Goal: Communication & Community: Answer question/provide support

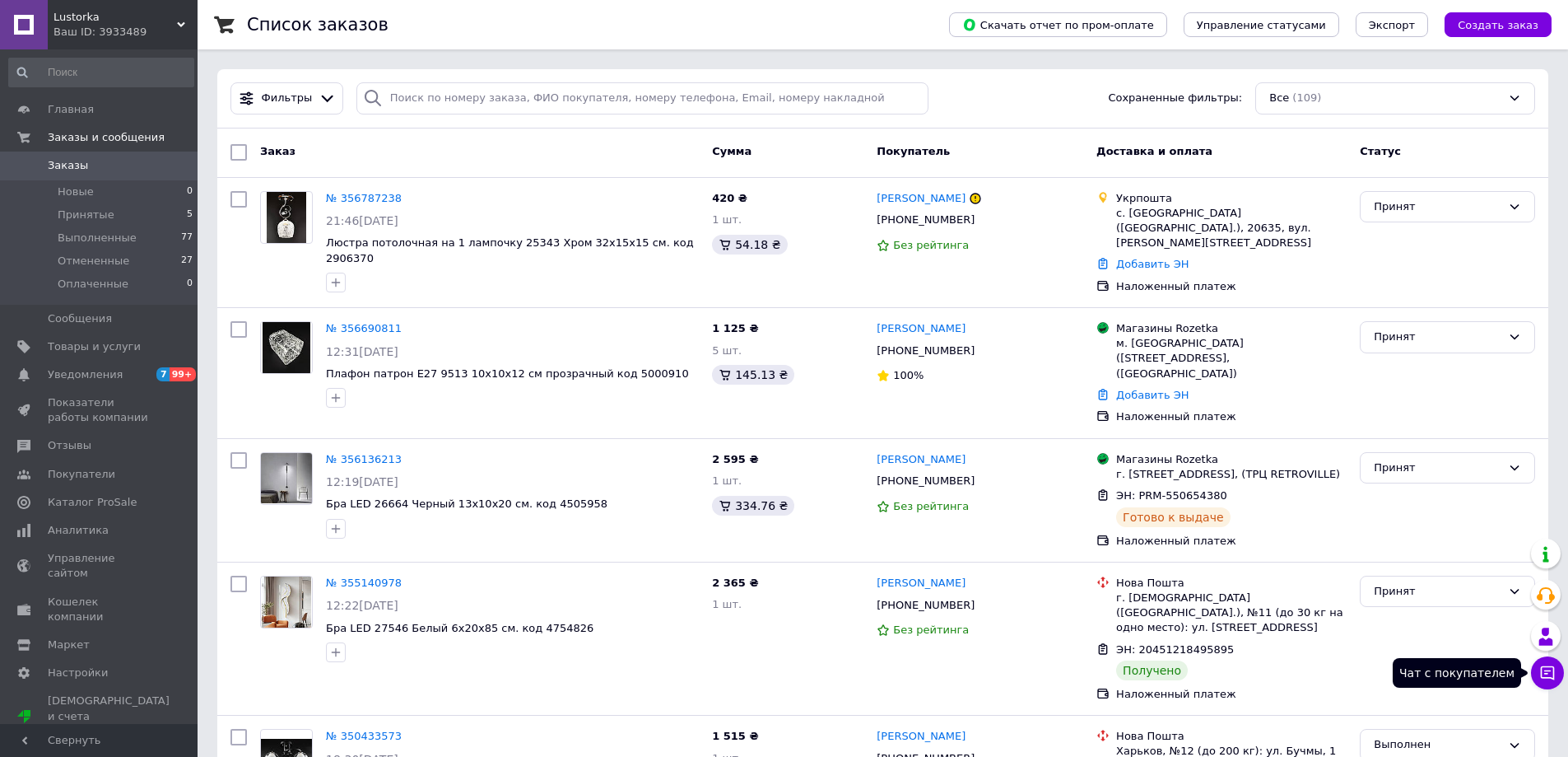
click at [1549, 662] on button "Чат с покупателем" at bounding box center [1548, 674] width 33 height 33
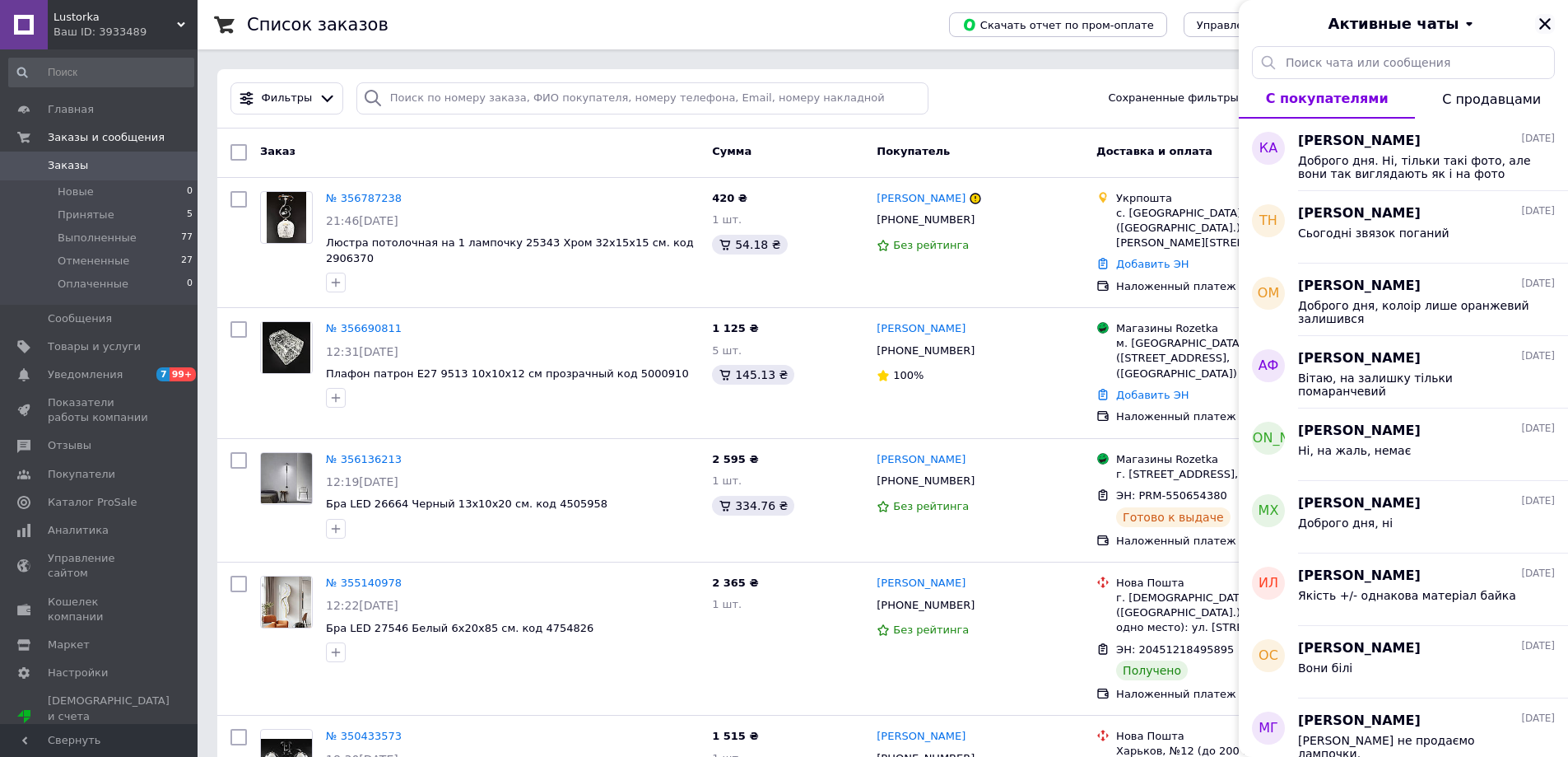
click at [1538, 22] on button "Закрыть" at bounding box center [1545, 24] width 20 height 20
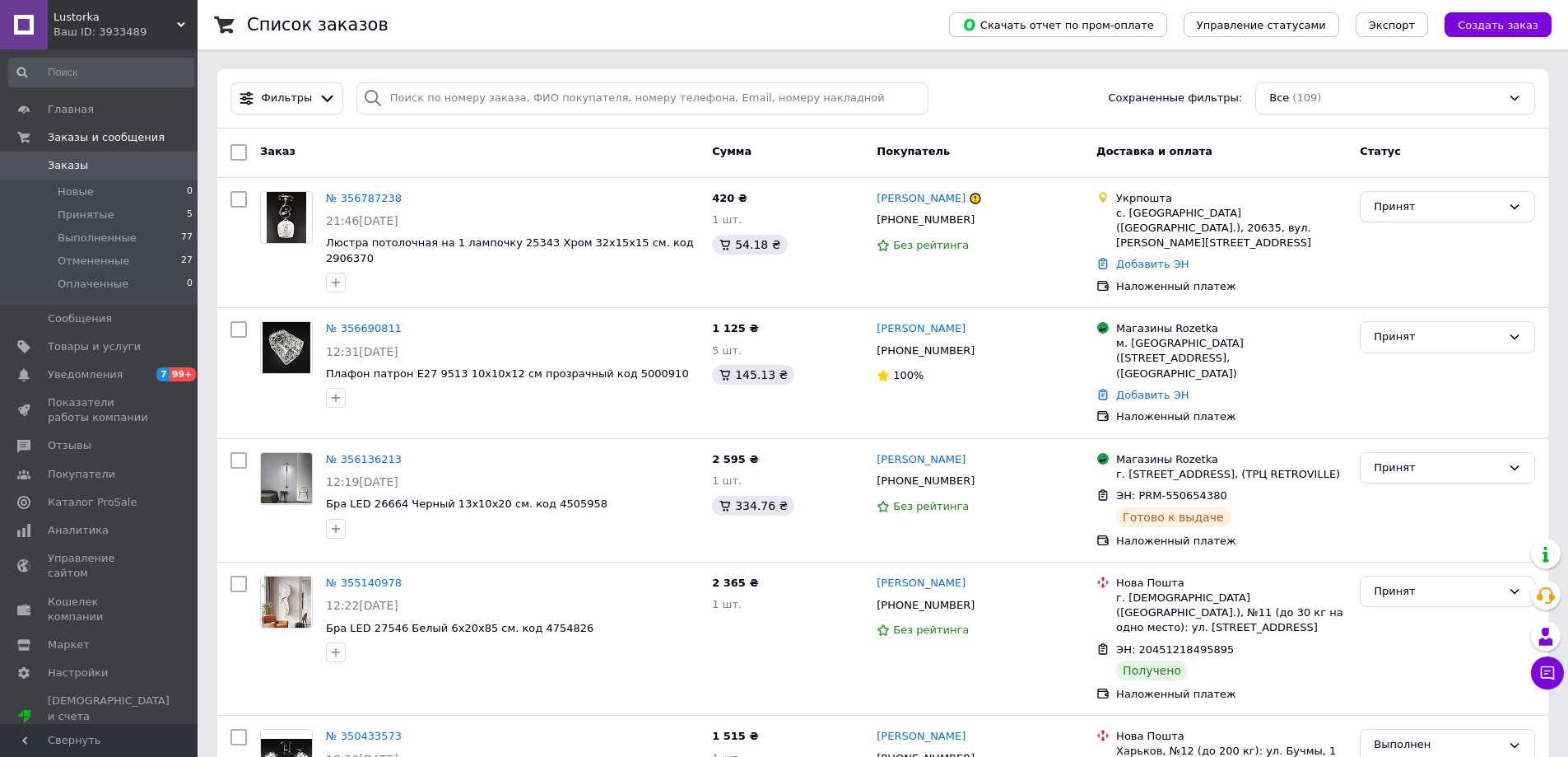
click at [183, 27] on icon at bounding box center [181, 25] width 8 height 8
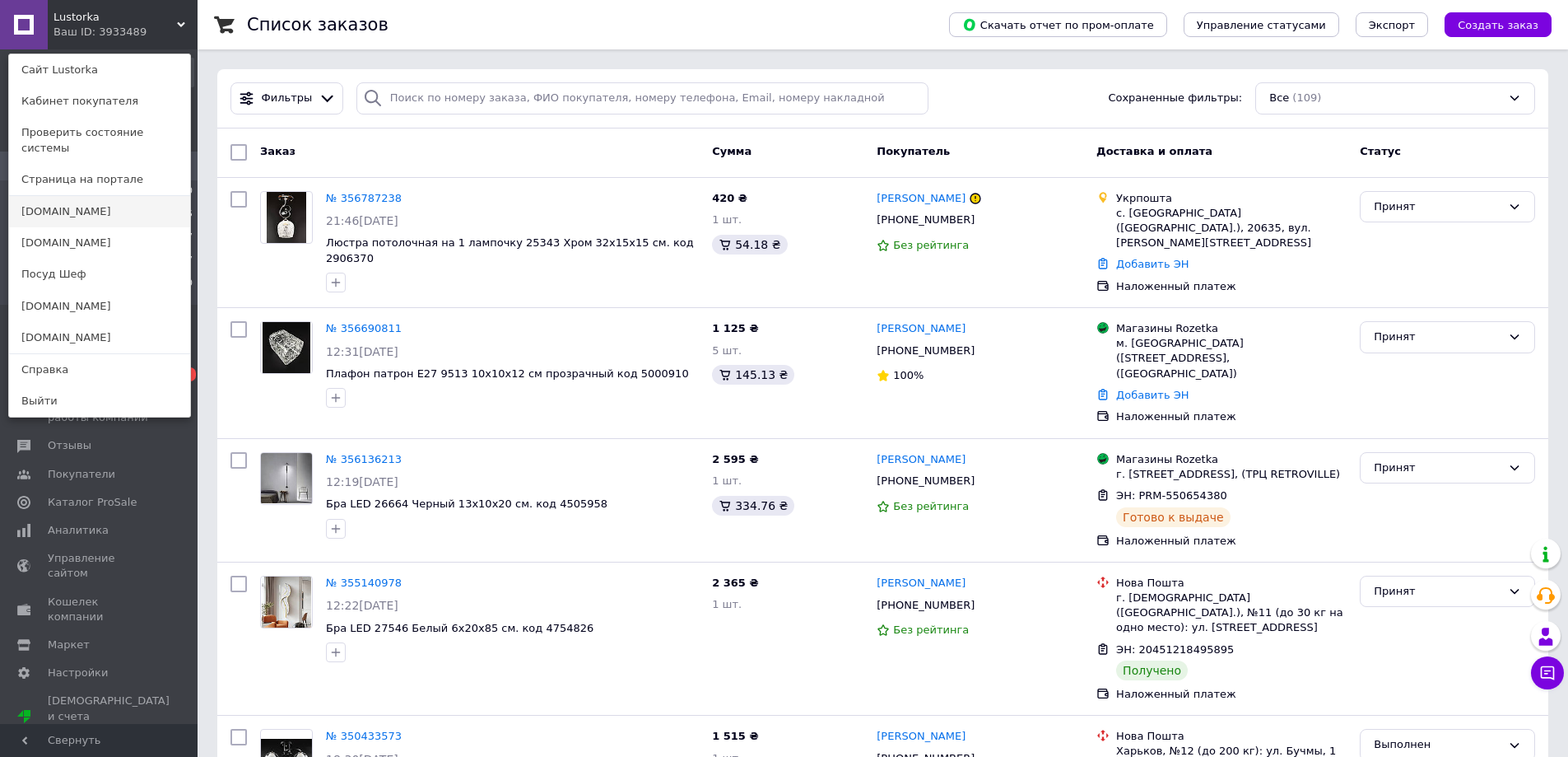
click at [68, 205] on link "[DOMAIN_NAME]" at bounding box center [99, 212] width 182 height 31
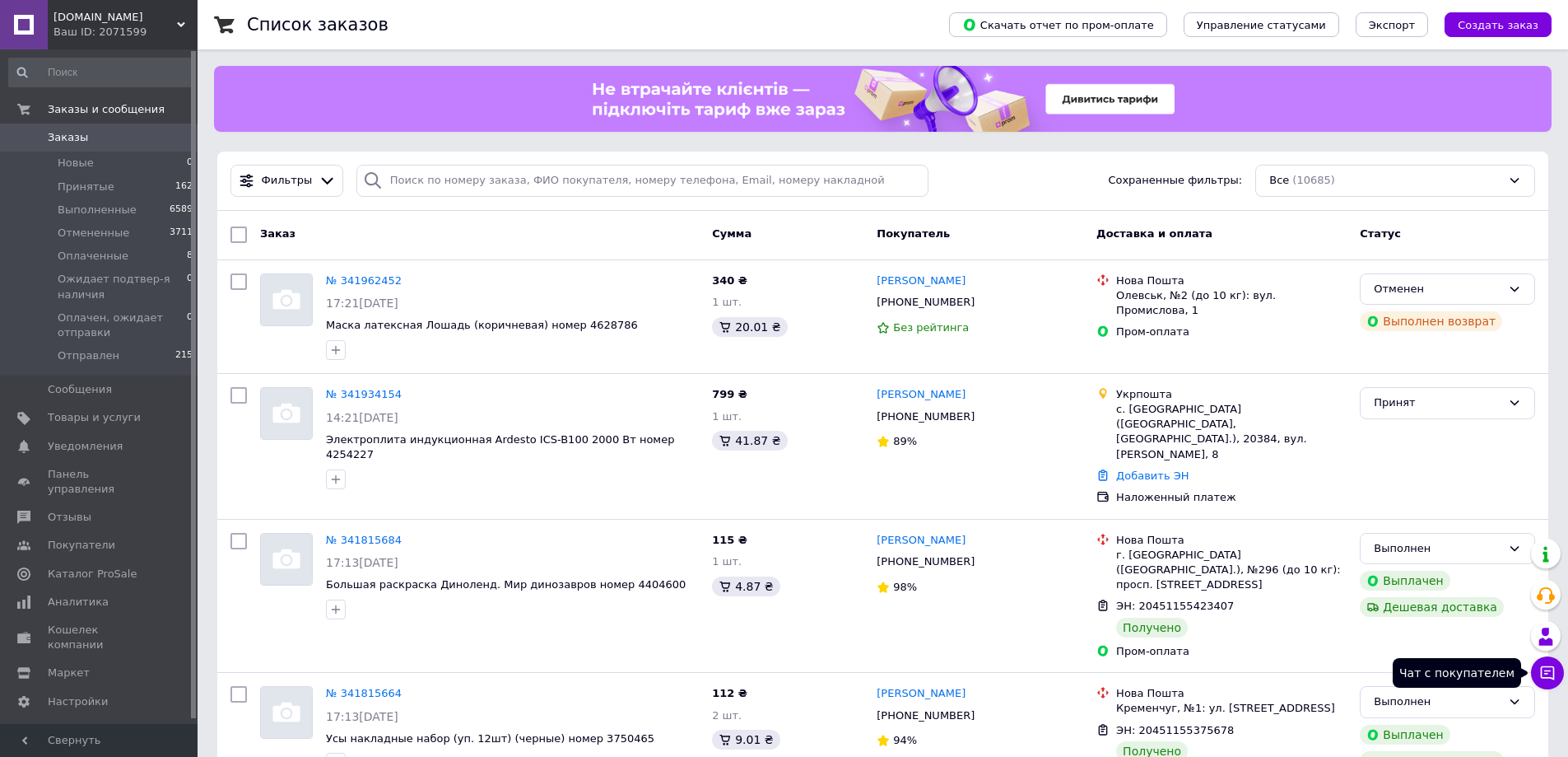
click at [1552, 668] on icon at bounding box center [1548, 674] width 14 height 14
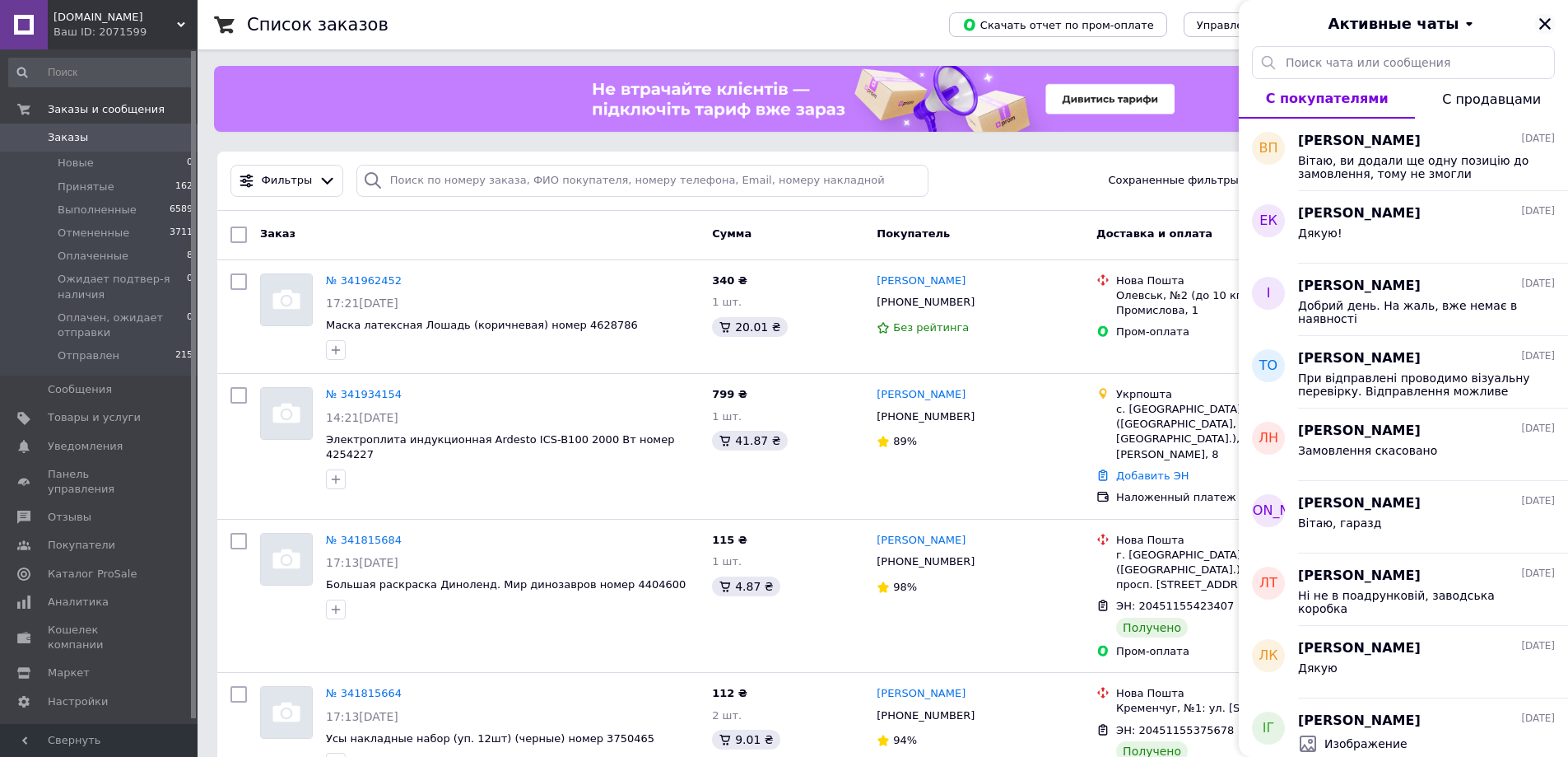
click at [1543, 23] on icon "Закрыть" at bounding box center [1545, 24] width 12 height 12
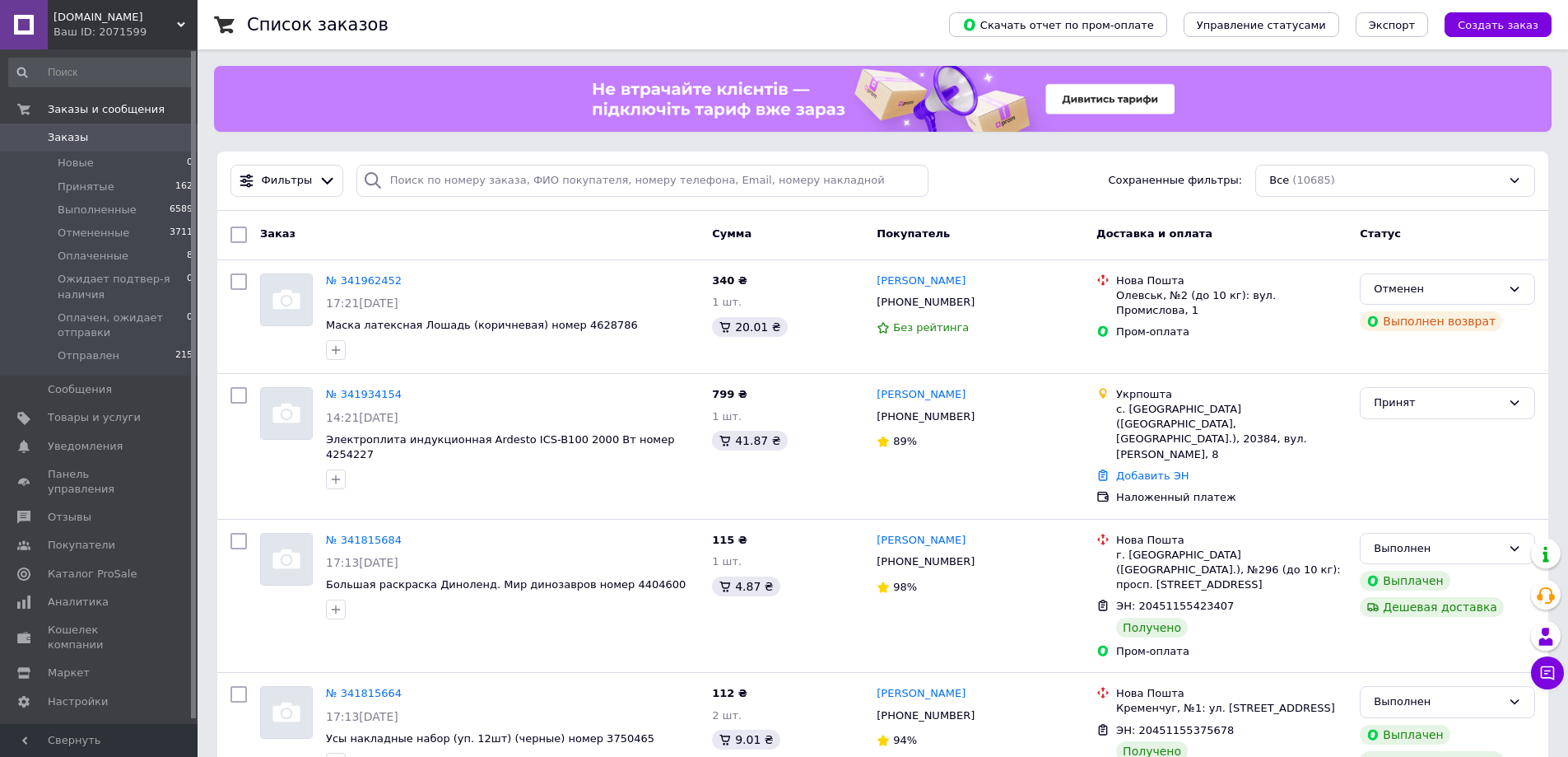
click at [179, 25] on use at bounding box center [181, 25] width 8 height 5
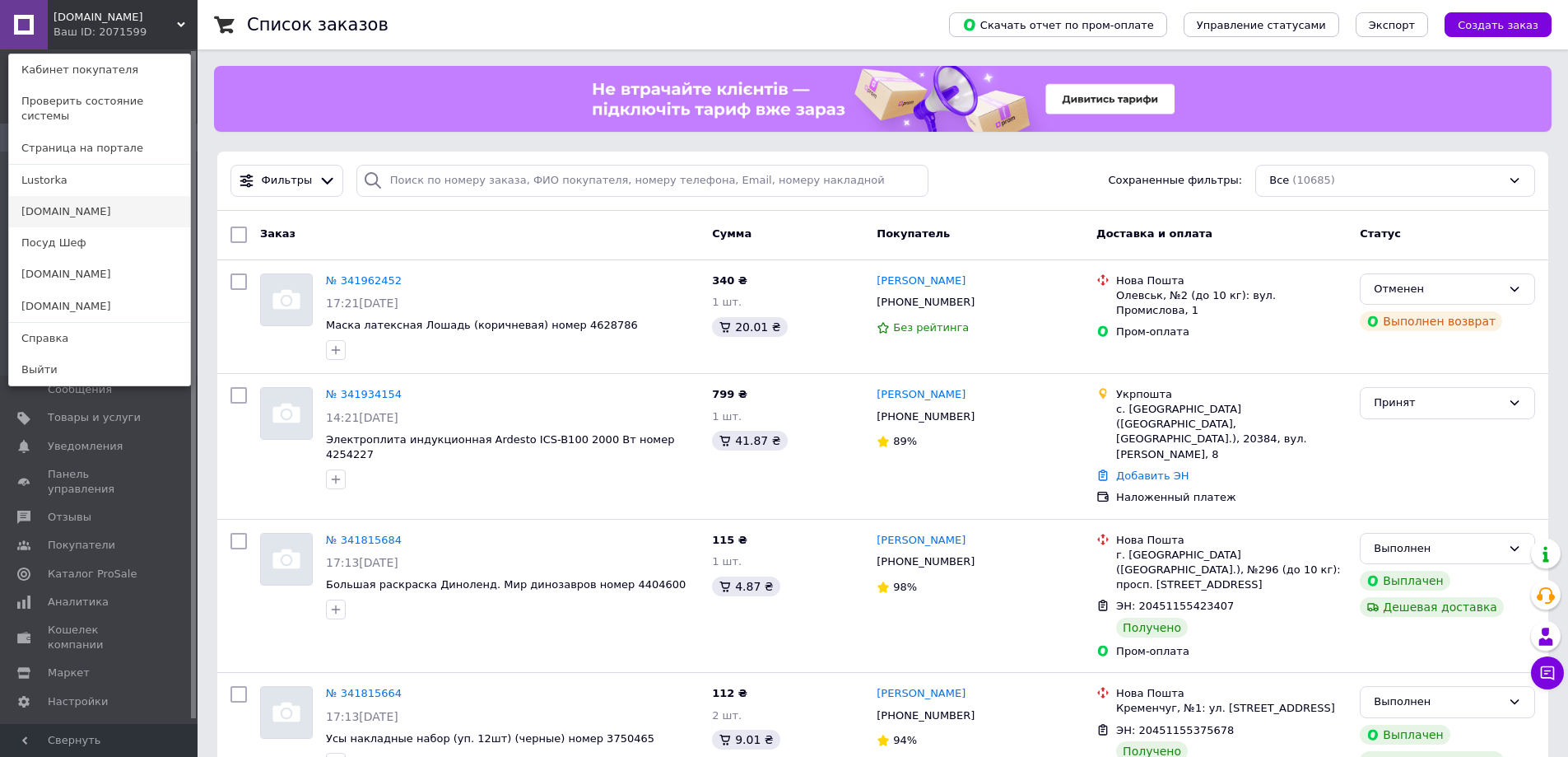
click at [57, 196] on link "[DOMAIN_NAME]" at bounding box center [99, 212] width 182 height 31
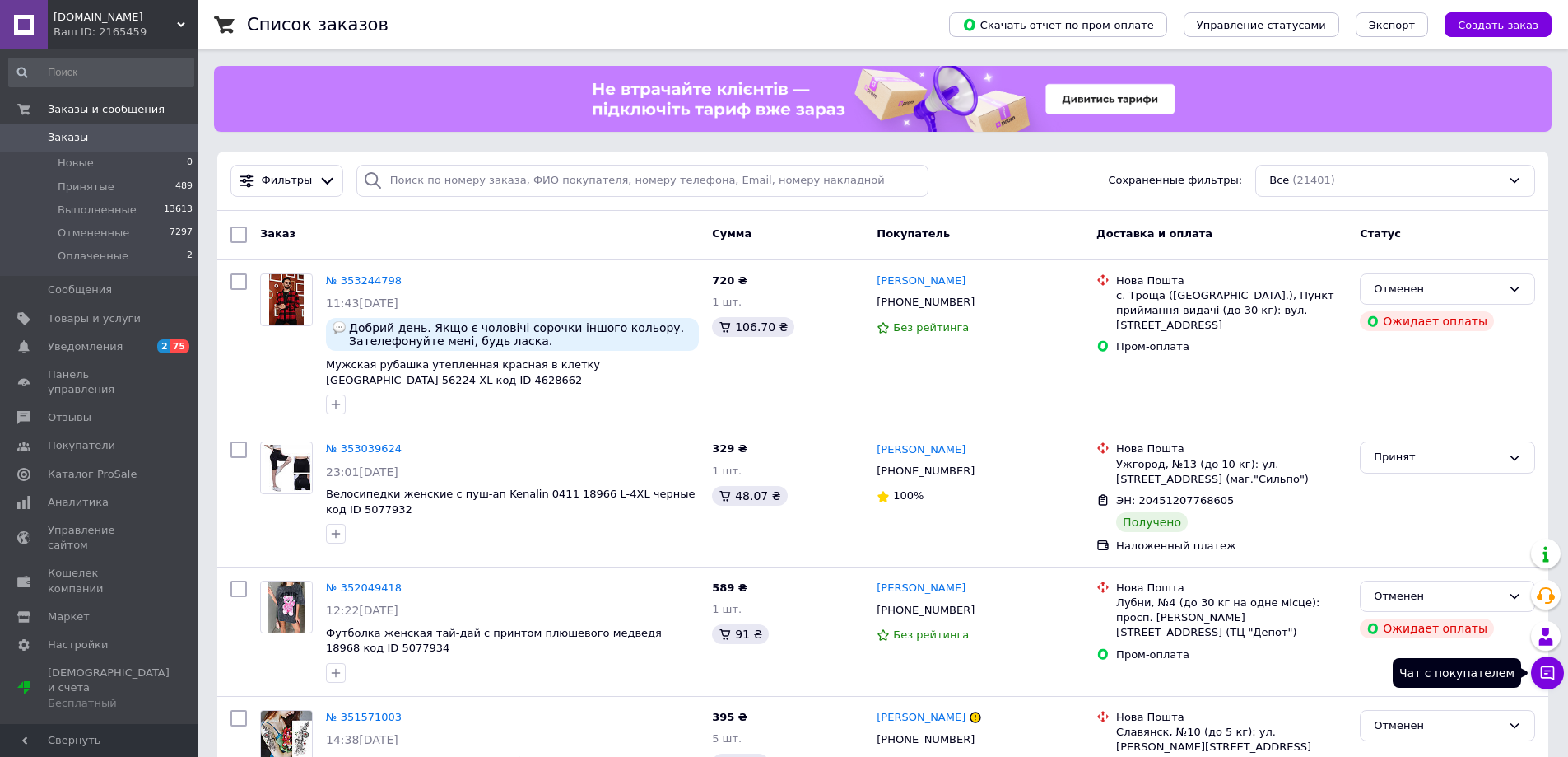
click at [1545, 671] on icon at bounding box center [1548, 674] width 14 height 14
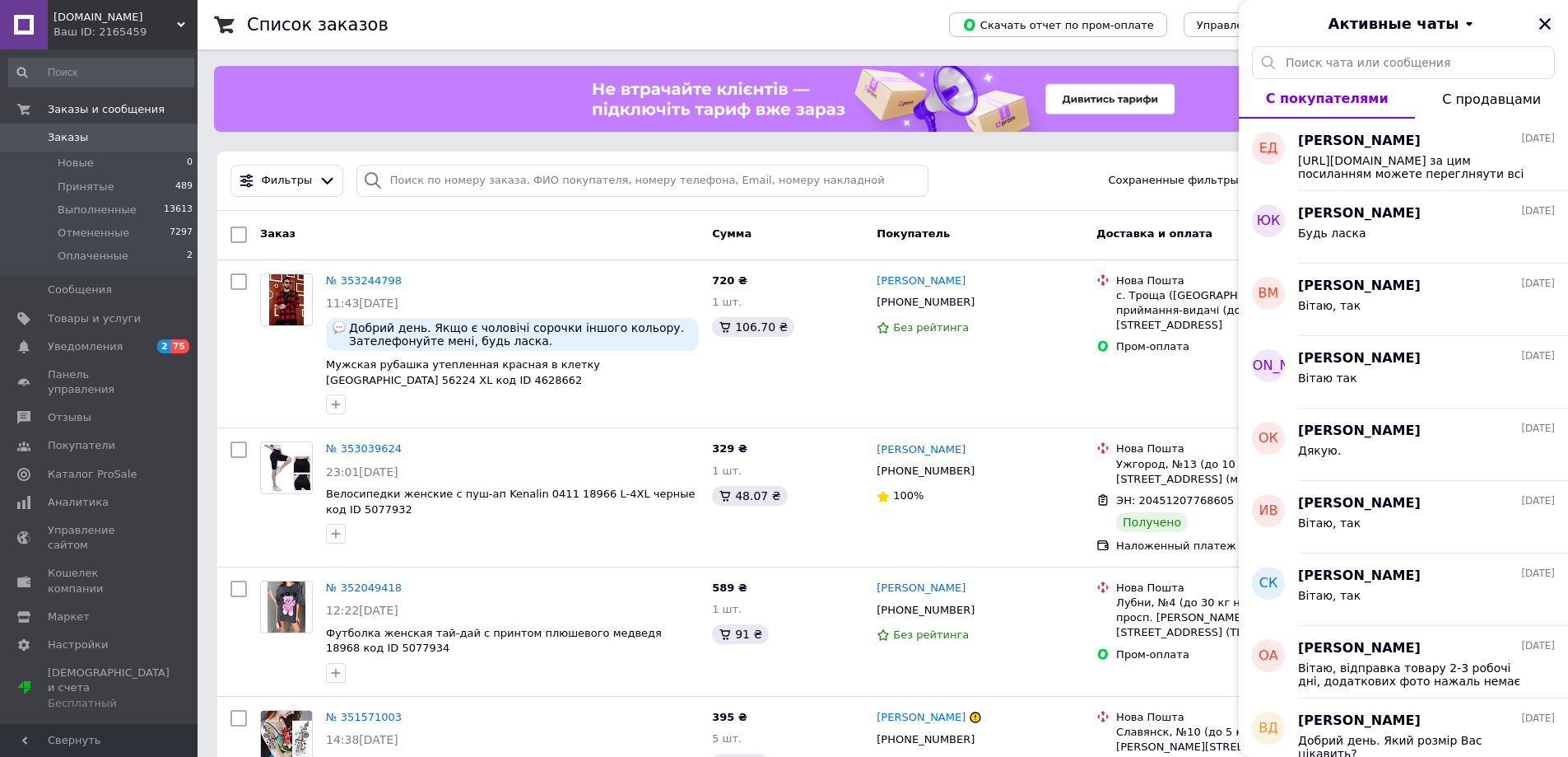
click at [1542, 24] on icon "Закрыть" at bounding box center [1544, 24] width 15 height 15
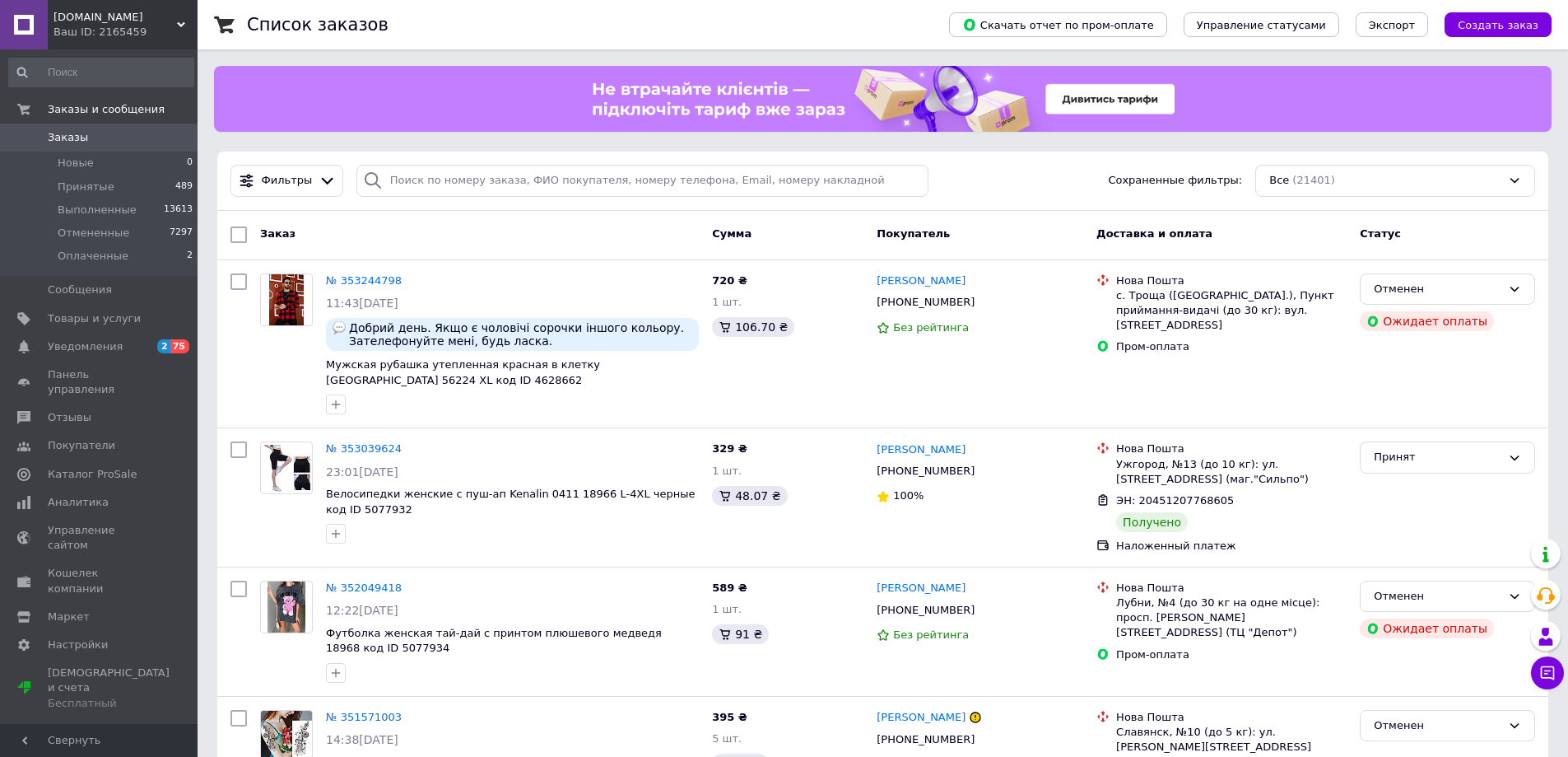
click at [181, 19] on div "Dress.net.ua Ваш ID: 2165459" at bounding box center [123, 25] width 150 height 49
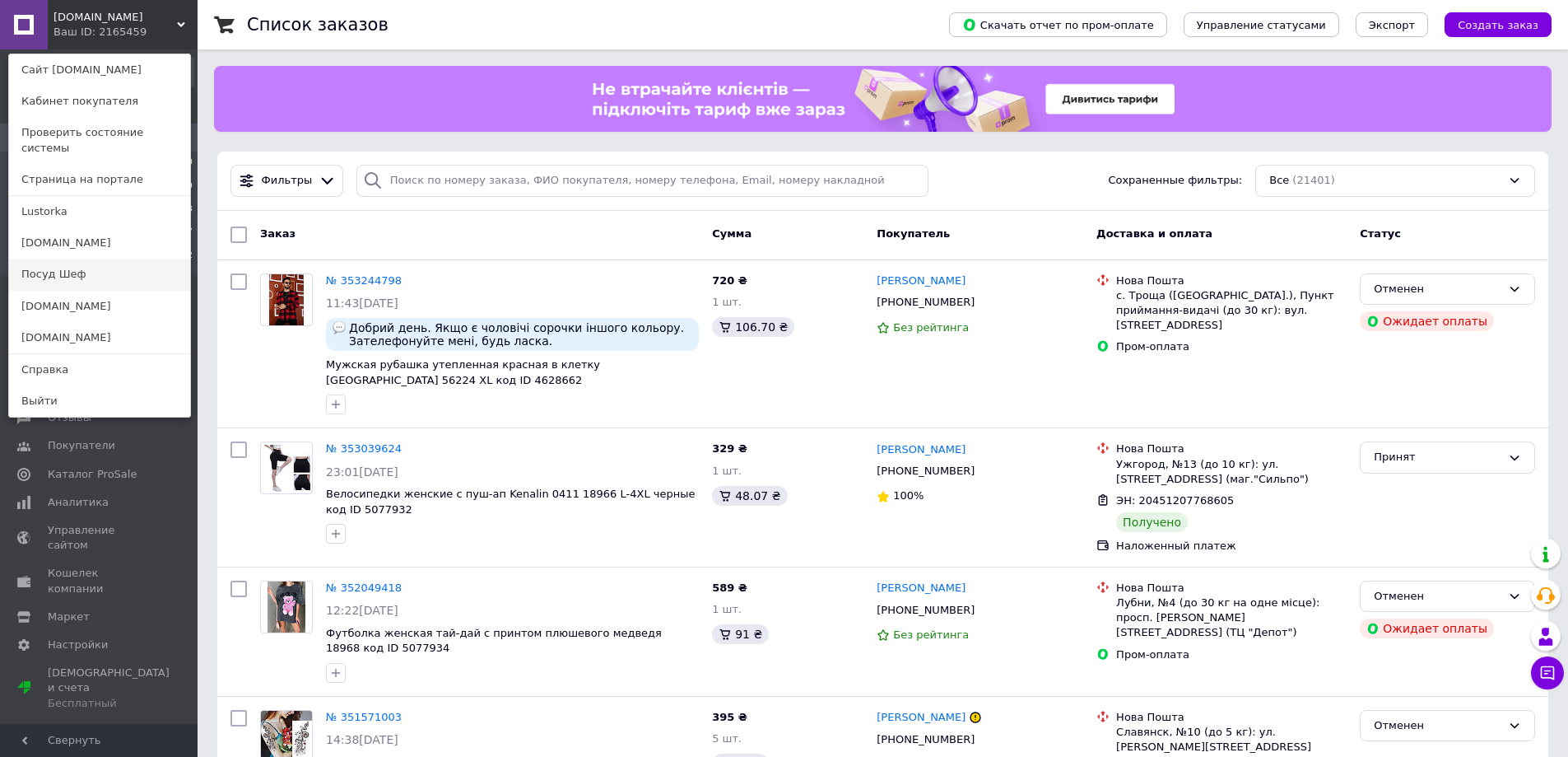
click at [77, 258] on link "Посуд Шеф" at bounding box center [99, 274] width 182 height 31
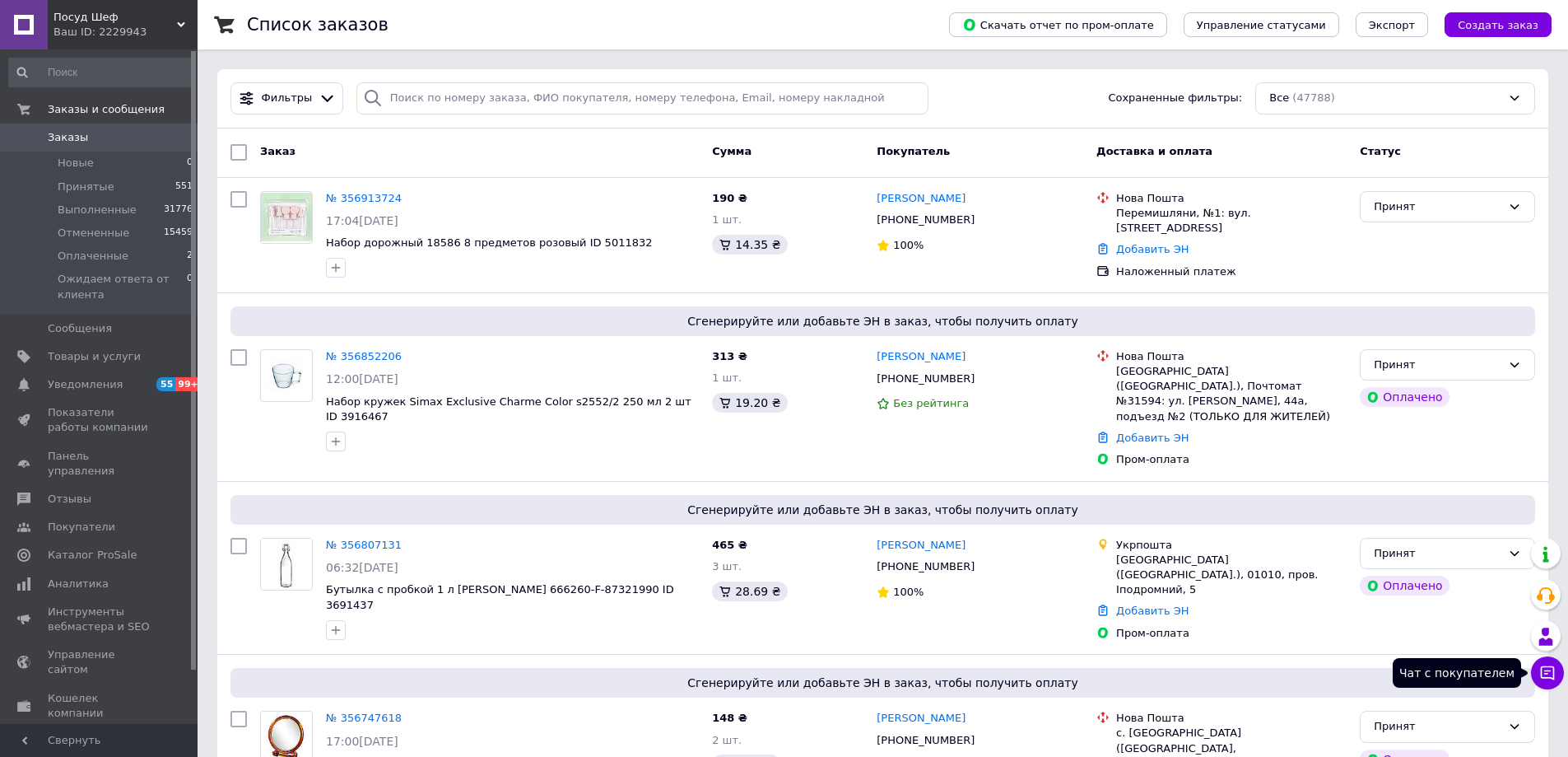
click at [1543, 667] on icon at bounding box center [1548, 674] width 14 height 14
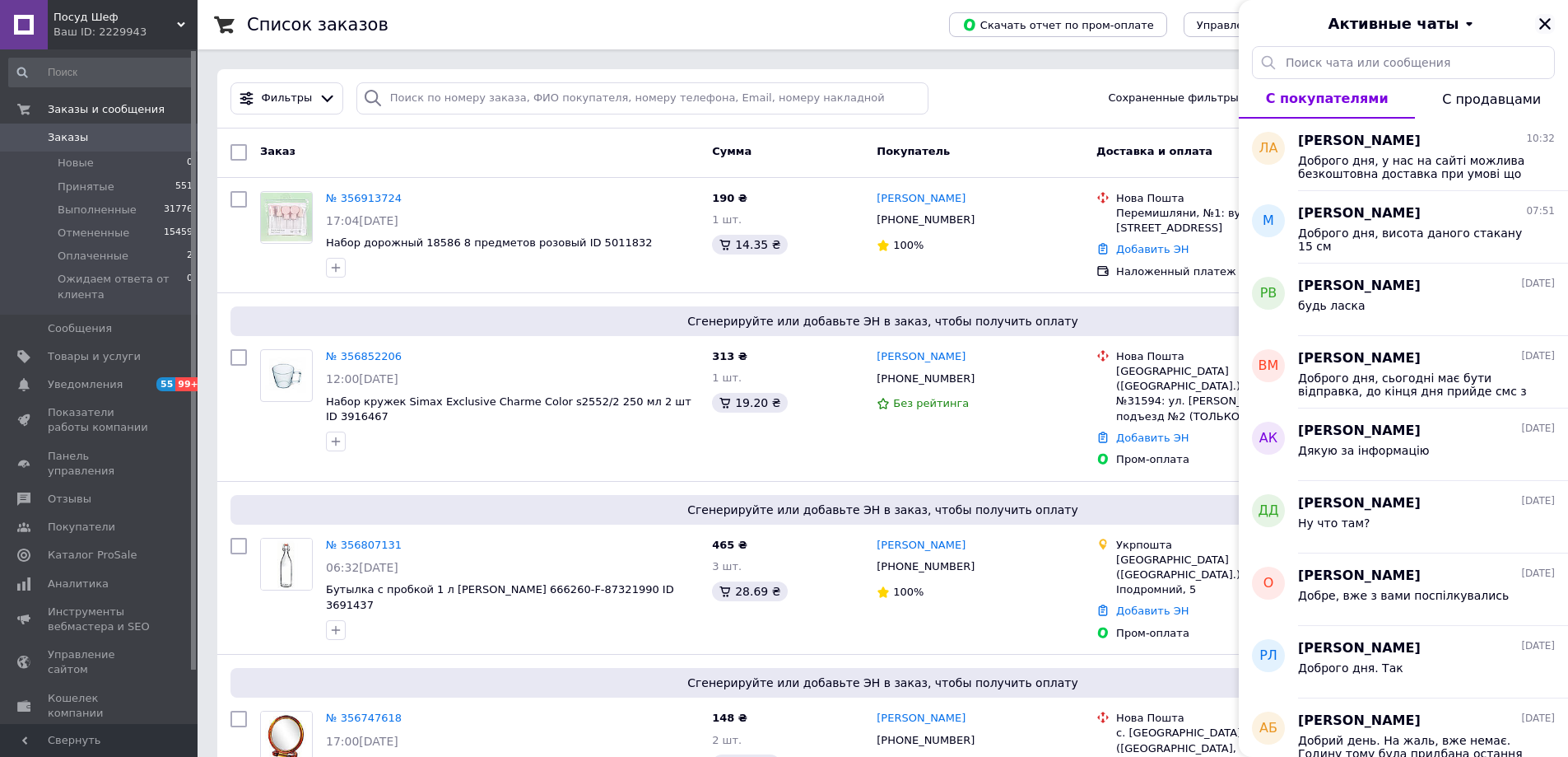
click at [1552, 27] on button "Закрыть" at bounding box center [1545, 24] width 20 height 20
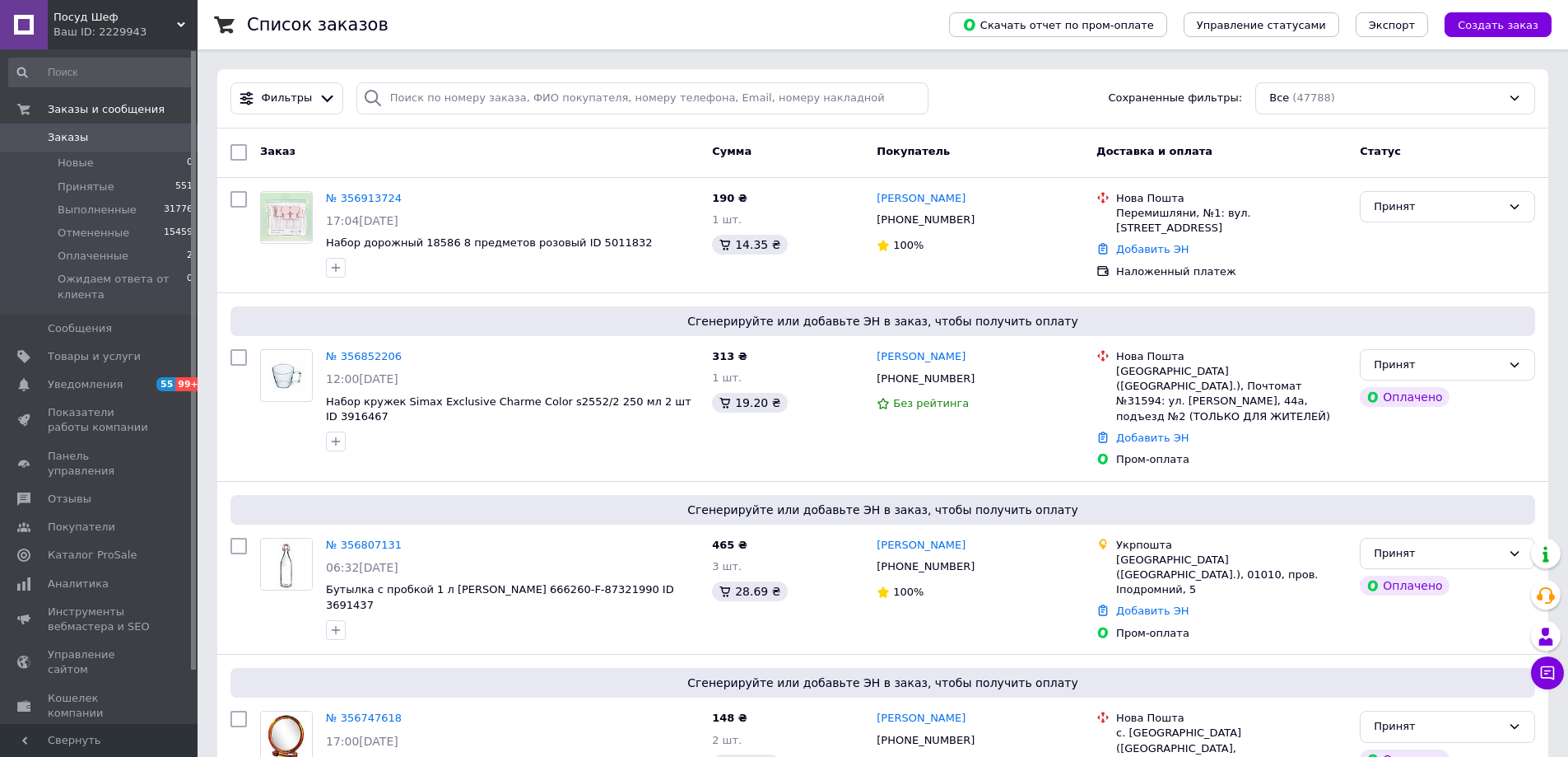
click at [181, 23] on icon at bounding box center [181, 25] width 8 height 8
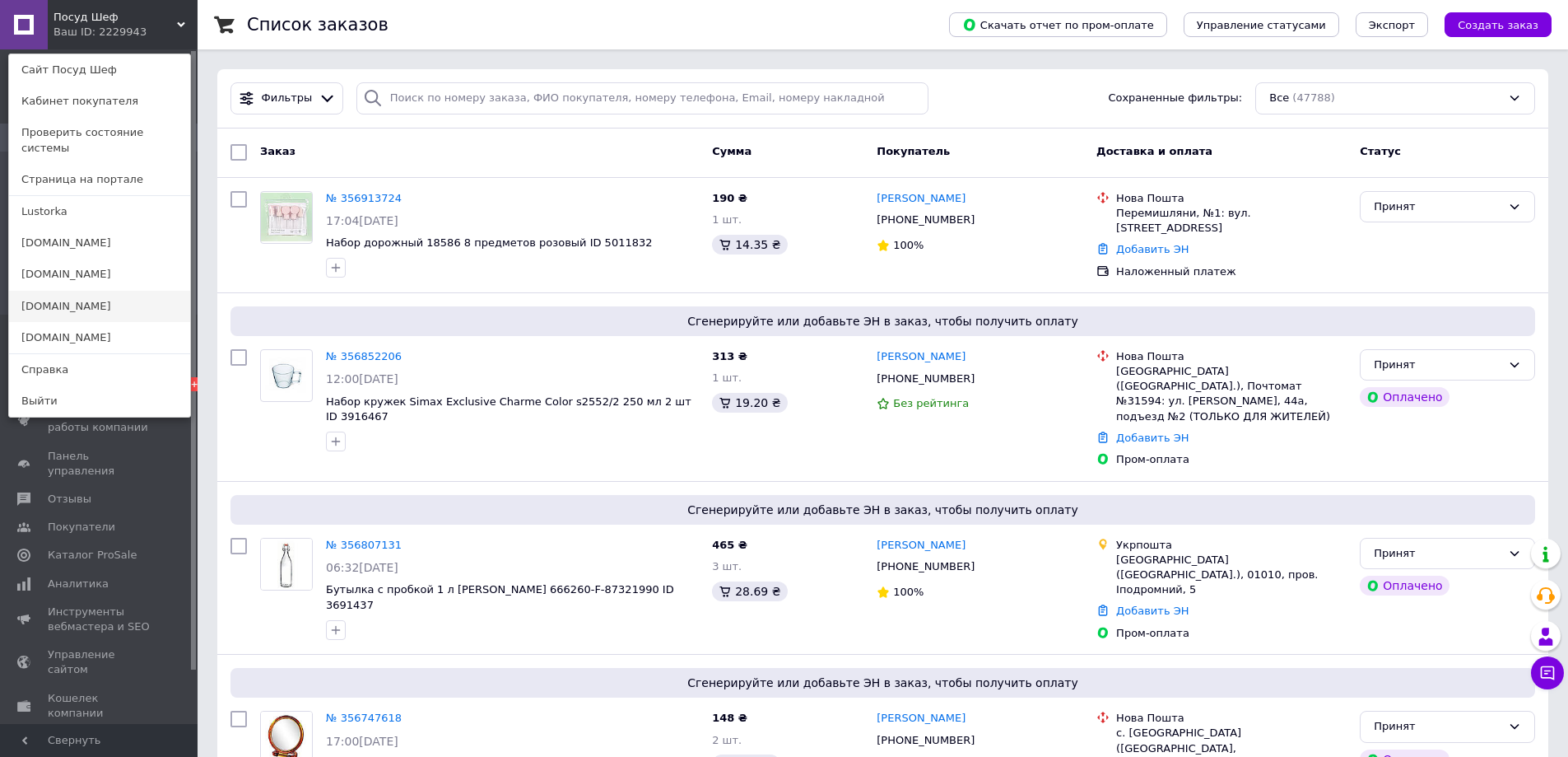
click at [96, 299] on link "[DOMAIN_NAME]" at bounding box center [99, 306] width 182 height 31
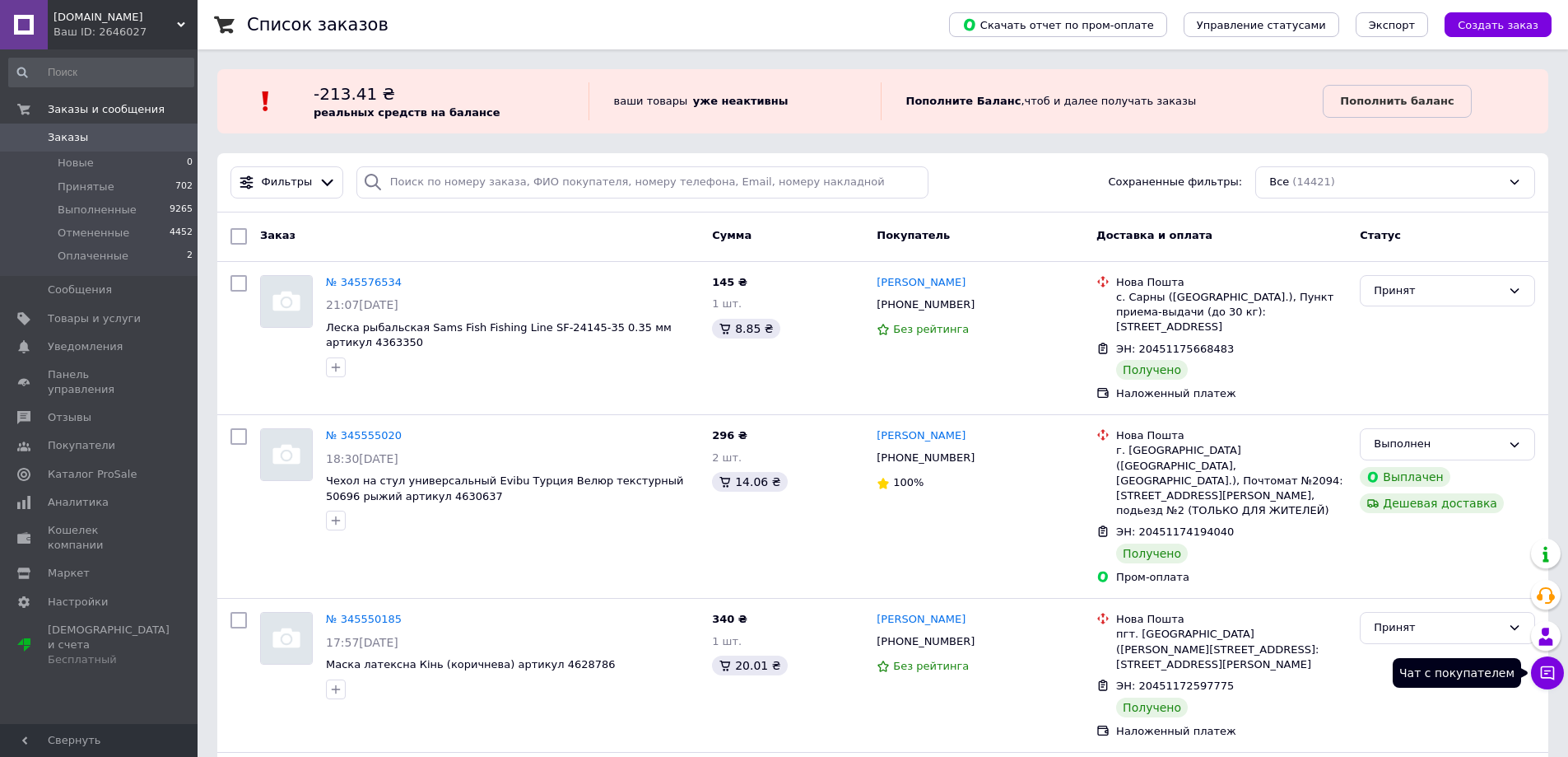
click at [1552, 670] on icon at bounding box center [1547, 673] width 17 height 17
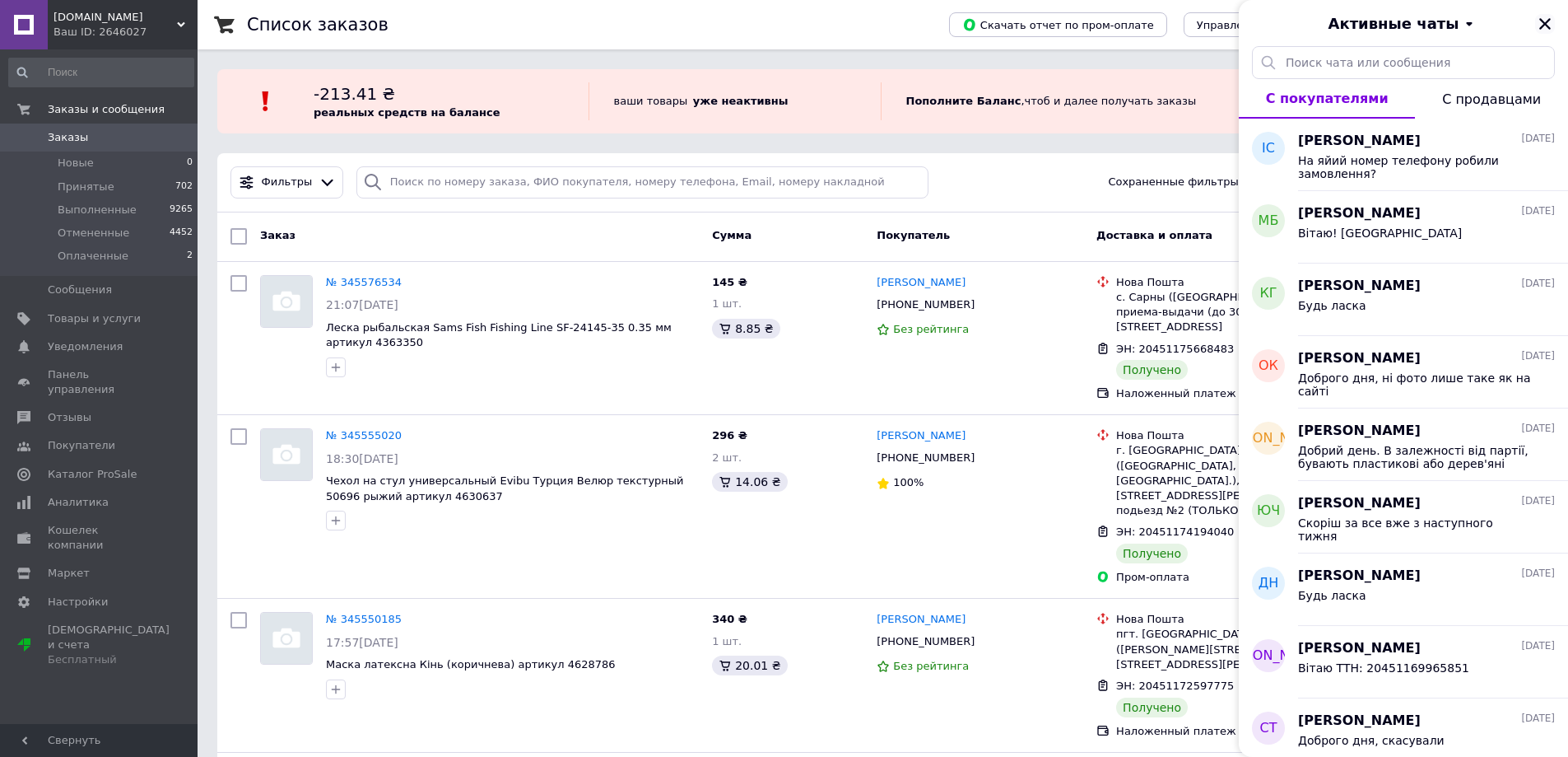
click at [1549, 29] on icon "Закрыть" at bounding box center [1544, 24] width 15 height 15
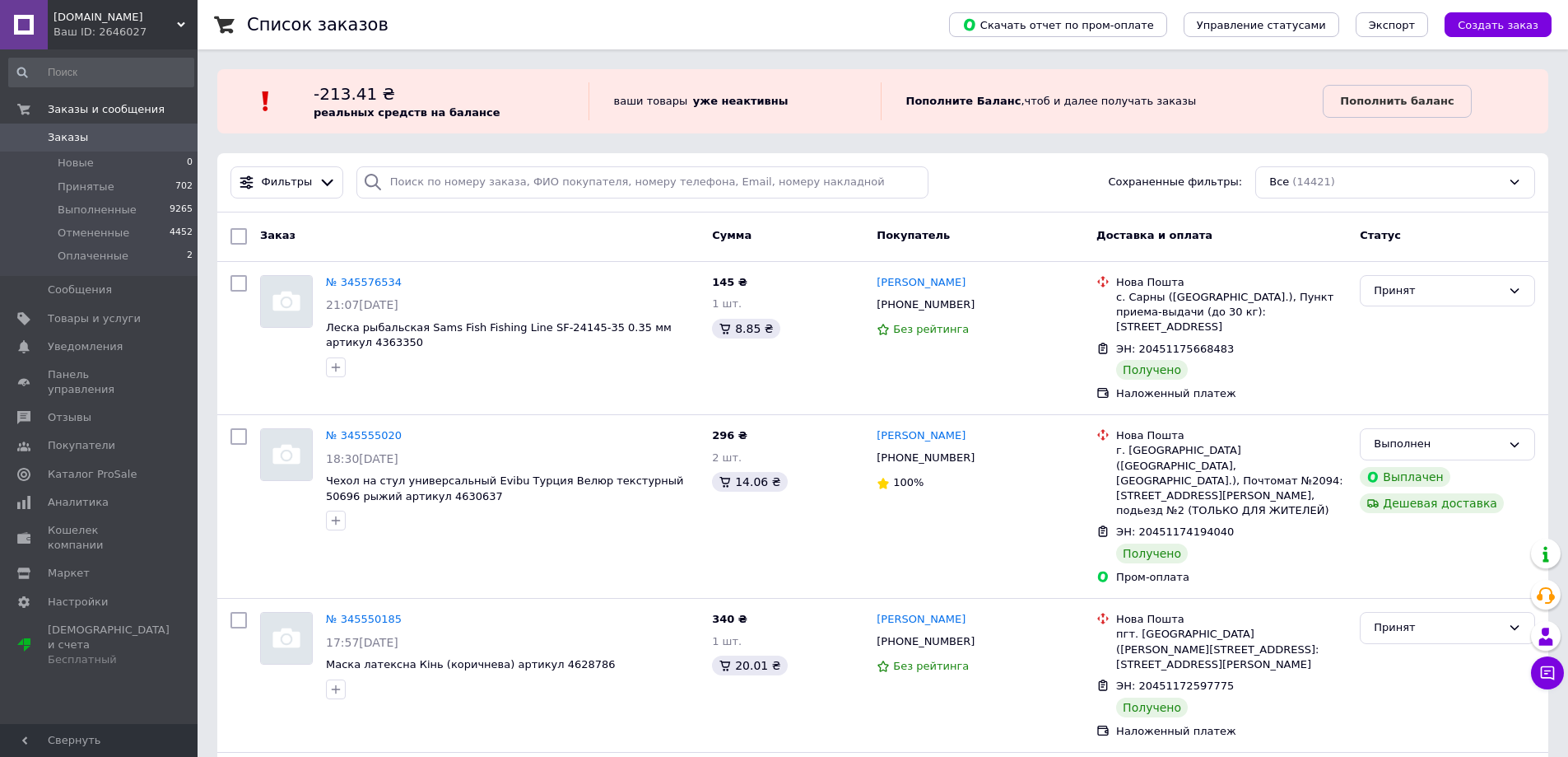
click at [182, 21] on icon at bounding box center [181, 25] width 8 height 8
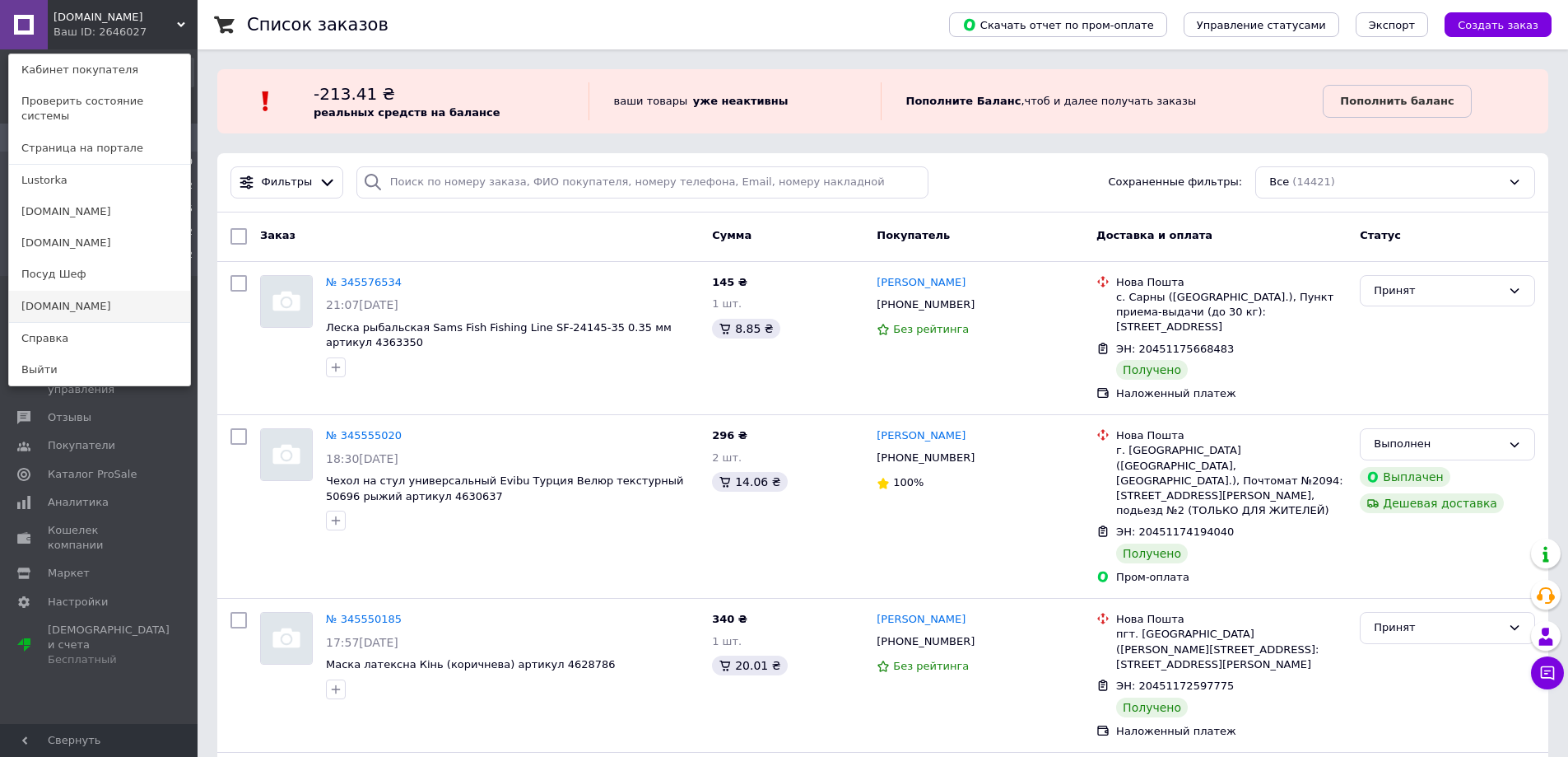
click at [52, 291] on link "[DOMAIN_NAME]" at bounding box center [99, 306] width 182 height 31
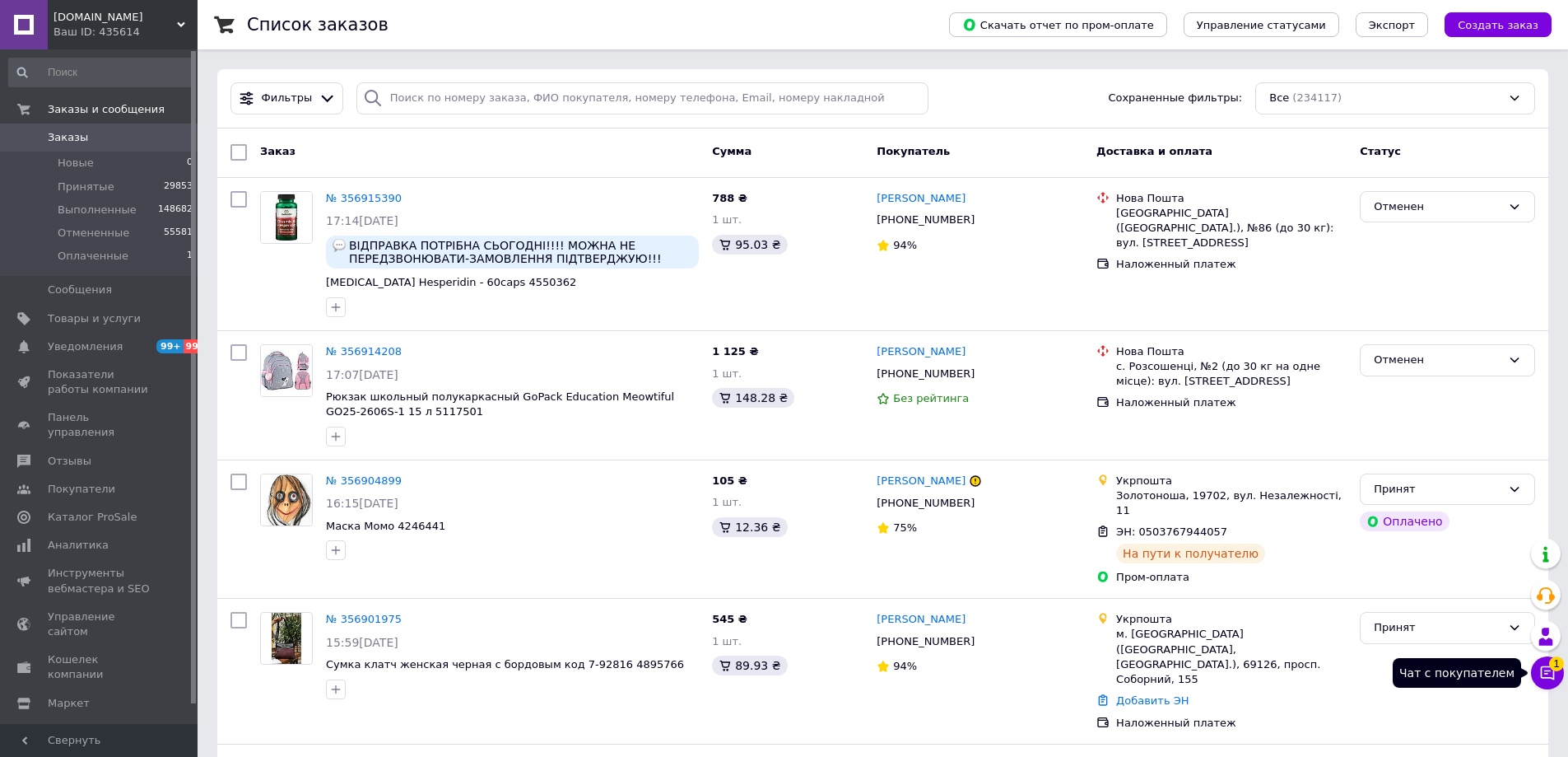
click at [1538, 677] on button "Чат с покупателем 1" at bounding box center [1548, 674] width 33 height 33
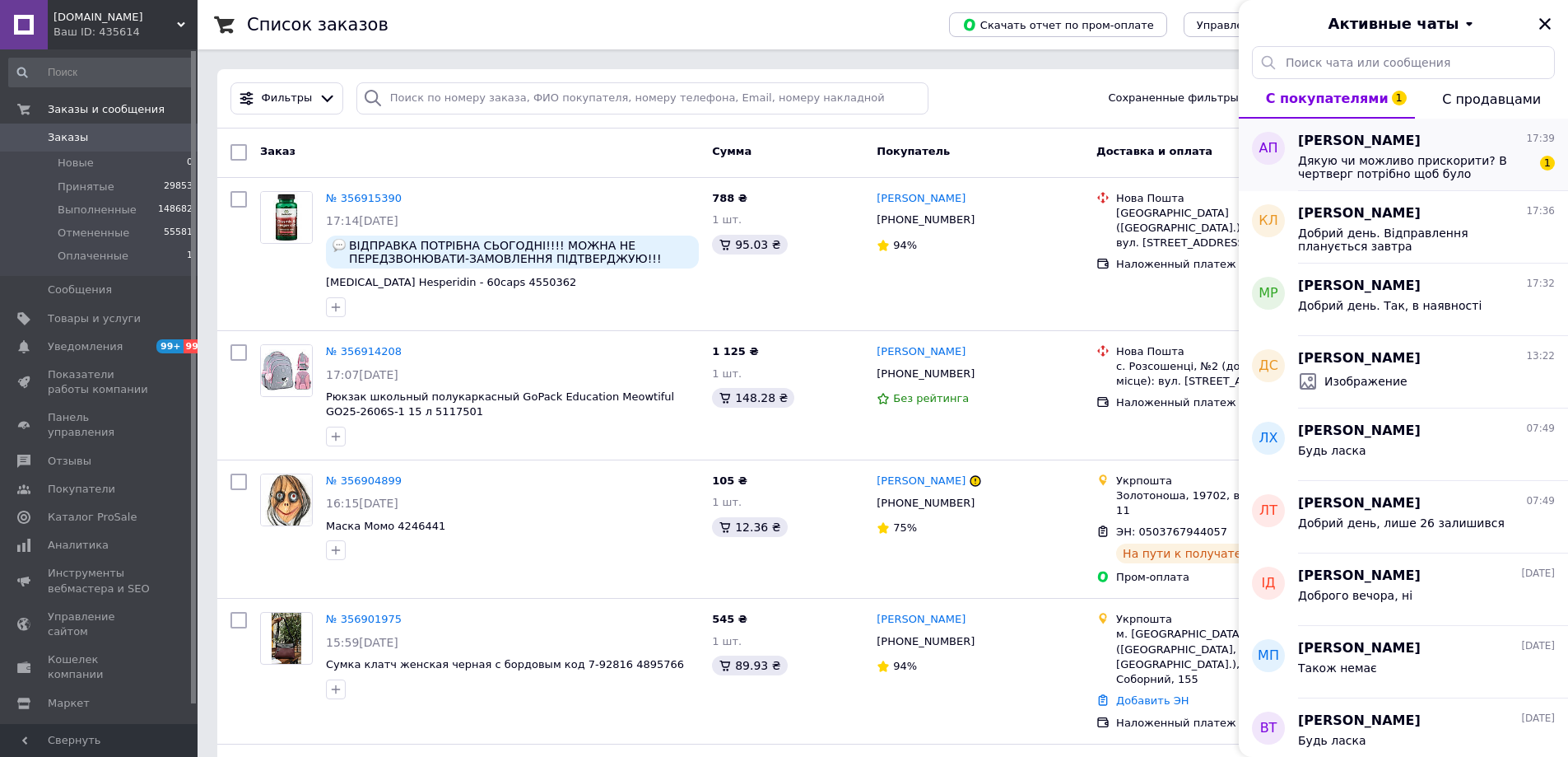
click at [1457, 167] on span "Дякую чи можливо прискорити? В чертверг потрібно щоб було доставлено" at bounding box center [1415, 167] width 234 height 27
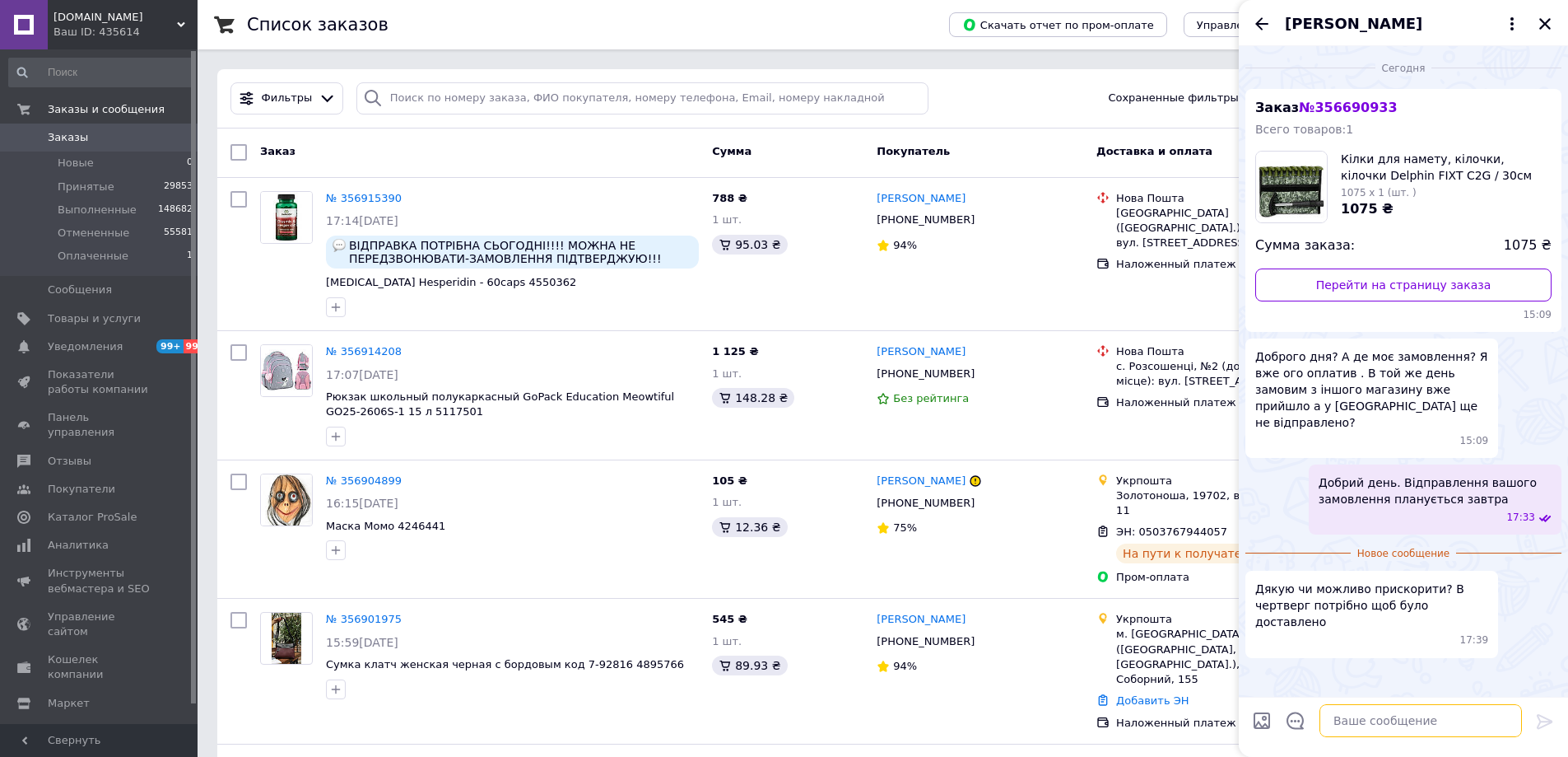
click at [1336, 716] on textarea at bounding box center [1421, 721] width 202 height 33
click at [1368, 722] on textarea at bounding box center [1421, 721] width 202 height 33
type textarea "М"
drag, startPoint x: 1312, startPoint y: 108, endPoint x: 1395, endPoint y: 114, distance: 83.2
click at [1395, 114] on div "Заказ № 356690933 Всего товаров: 1 Кілки для намету, кілочки, кілочки Delphin F…" at bounding box center [1404, 211] width 316 height 243
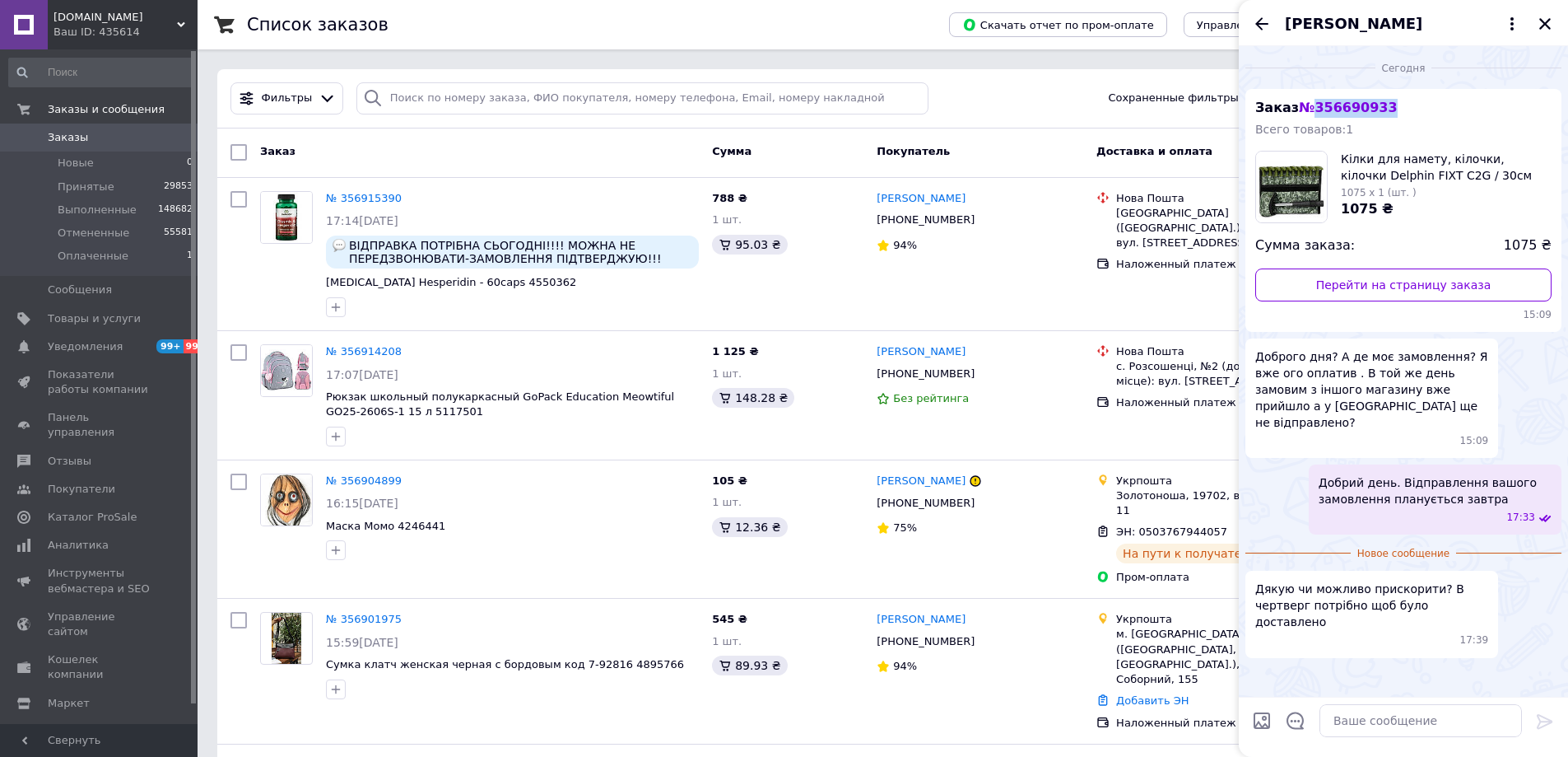
copy span "356690933"
click at [1416, 116] on div "Заказ № 356690933 Всего товаров: 1 Кілки для намету, кілочки, кілочки Delphin F…" at bounding box center [1404, 211] width 316 height 243
drag, startPoint x: 1348, startPoint y: 727, endPoint x: 1447, endPoint y: 725, distance: 99.0
click at [1351, 725] on textarea at bounding box center [1421, 721] width 202 height 33
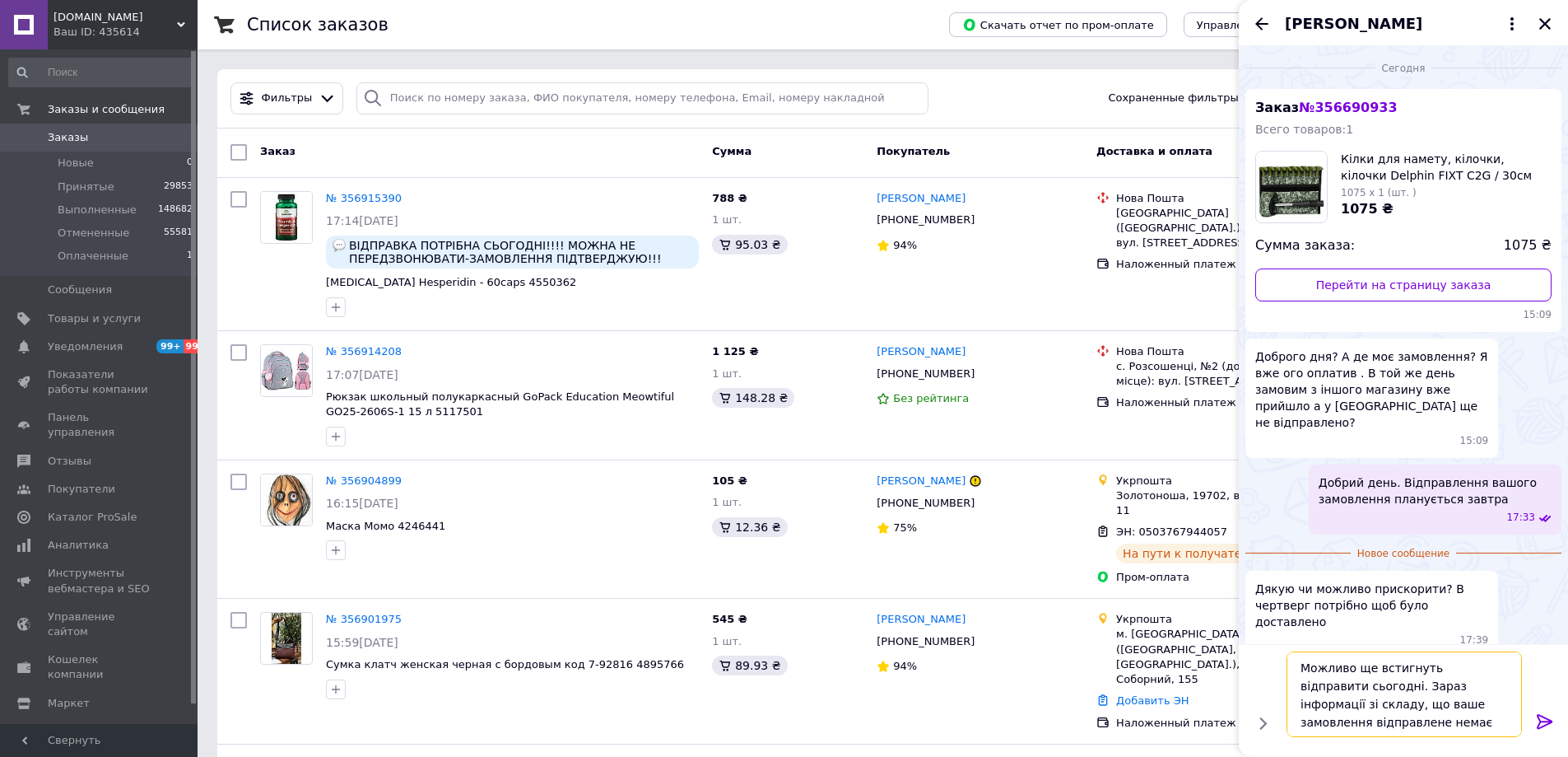
type textarea "Можливо ще встигнуть відправити сьогодні. Зараз інформації зі складу, що ваше з…"
click at [1539, 725] on icon at bounding box center [1545, 721] width 16 height 15
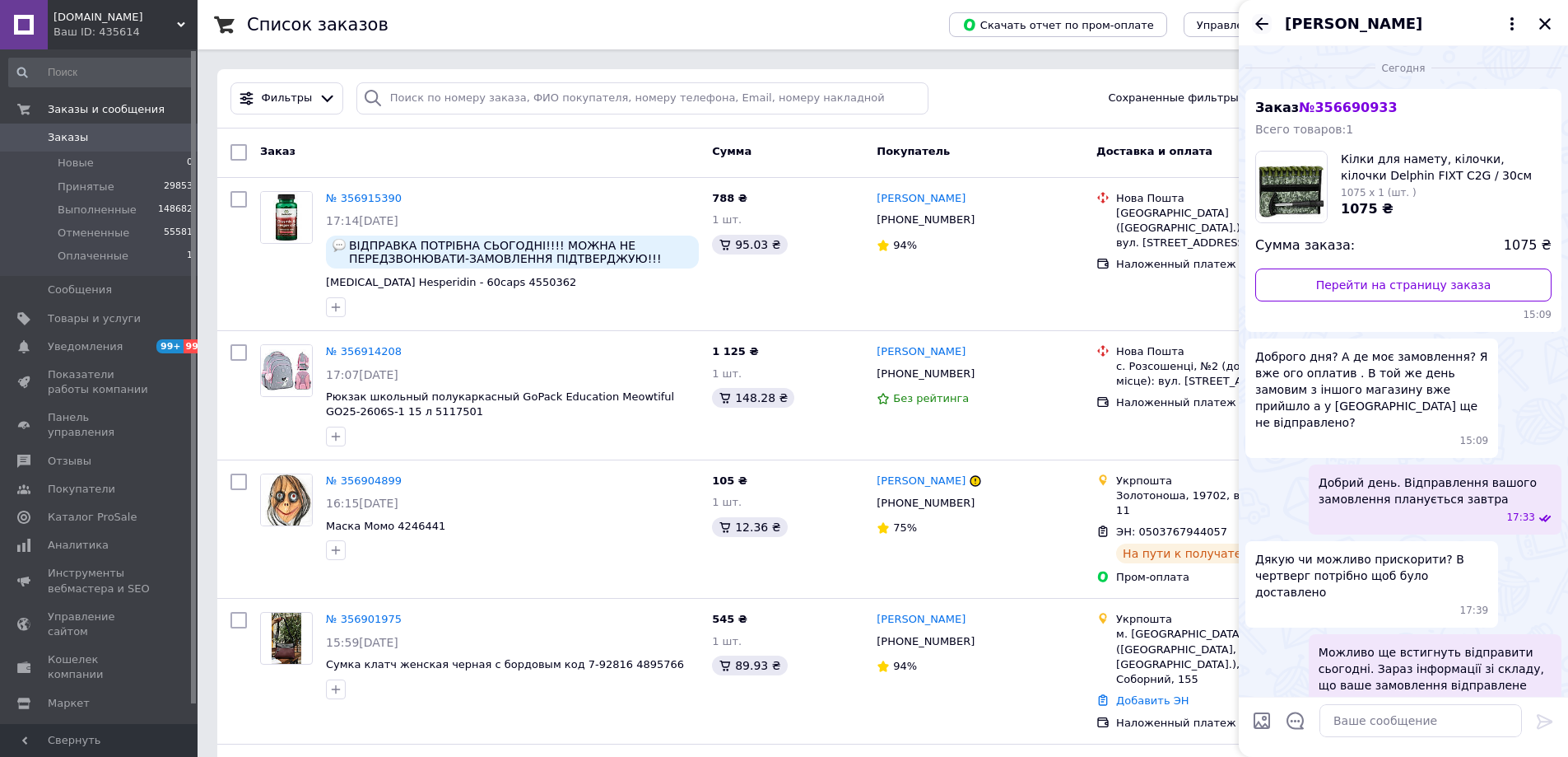
click at [1265, 27] on icon "Назад" at bounding box center [1262, 24] width 20 height 20
